Goal: Task Accomplishment & Management: Manage account settings

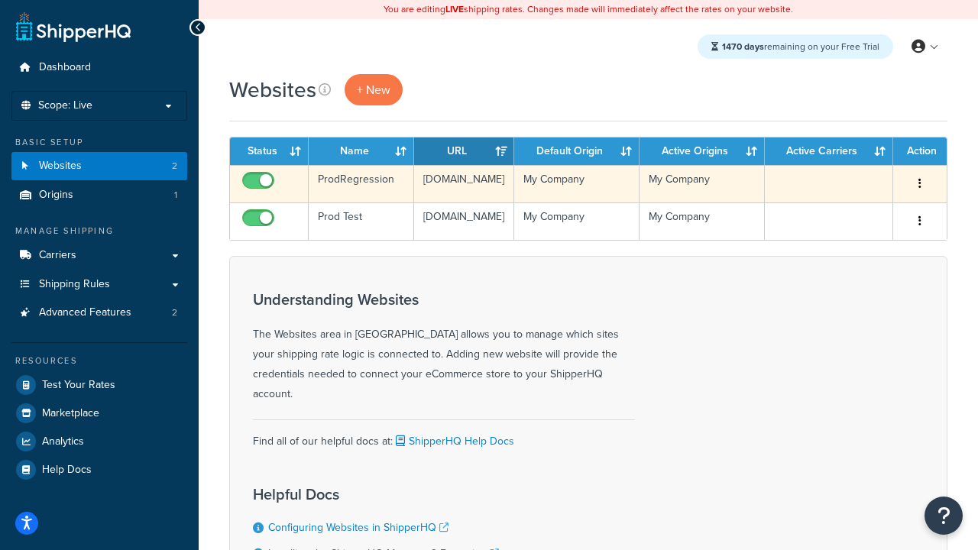
click at [920, 184] on icon "button" at bounding box center [919, 183] width 3 height 11
click at [0, 0] on link "Delete" at bounding box center [0, 0] width 0 height 0
